Goal: Transaction & Acquisition: Purchase product/service

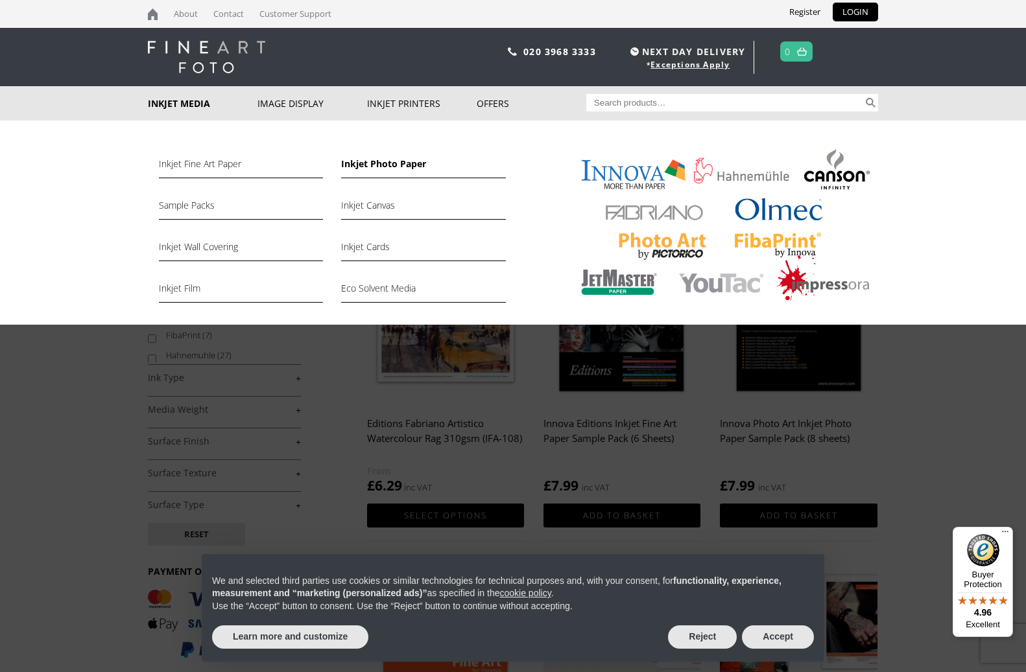
click at [366, 163] on link "Inkjet Photo Paper" at bounding box center [423, 167] width 164 height 22
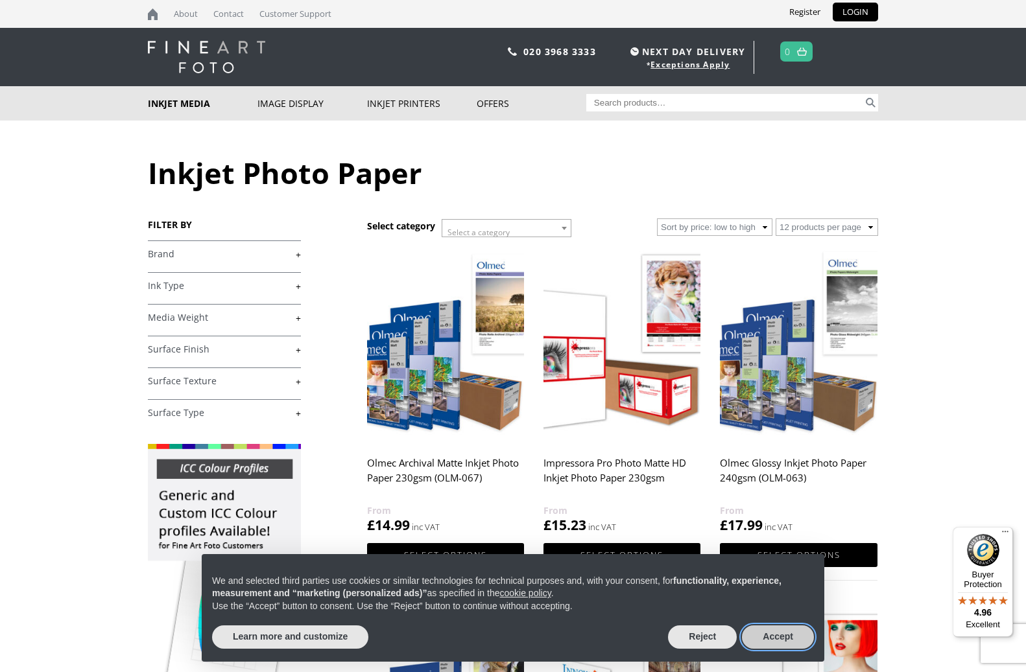
click at [773, 643] on button "Accept" at bounding box center [778, 637] width 72 height 23
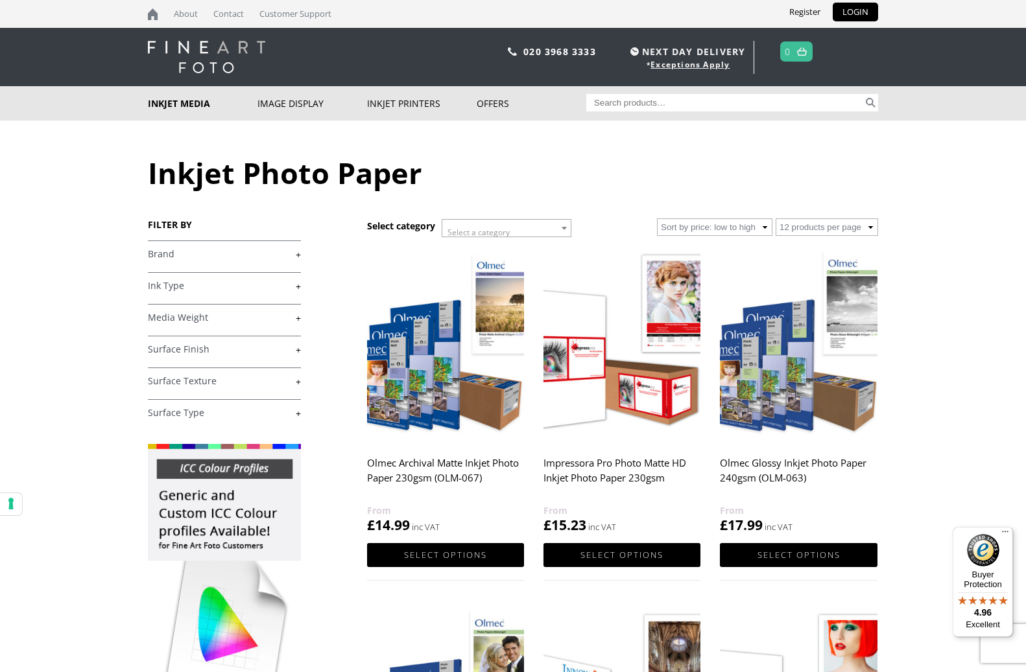
click at [299, 253] on link "+" at bounding box center [224, 254] width 153 height 12
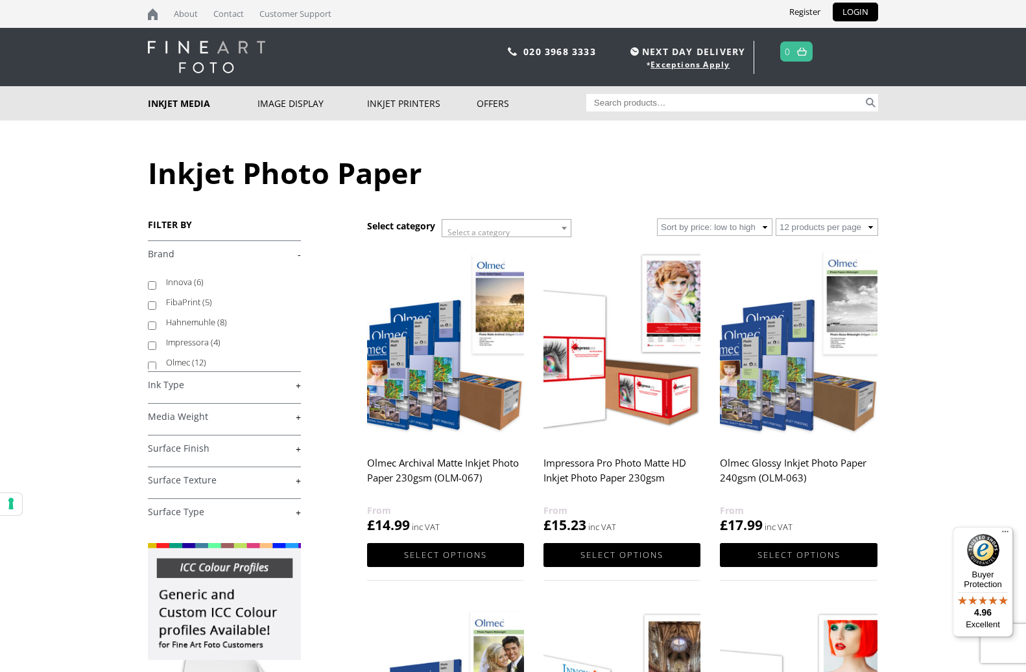
click at [634, 103] on input "Search for:" at bounding box center [724, 103] width 277 height 18
type input "Canson paper"
click at [870, 102] on button "Search" at bounding box center [870, 103] width 15 height 18
